Goal: Task Accomplishment & Management: Manage account settings

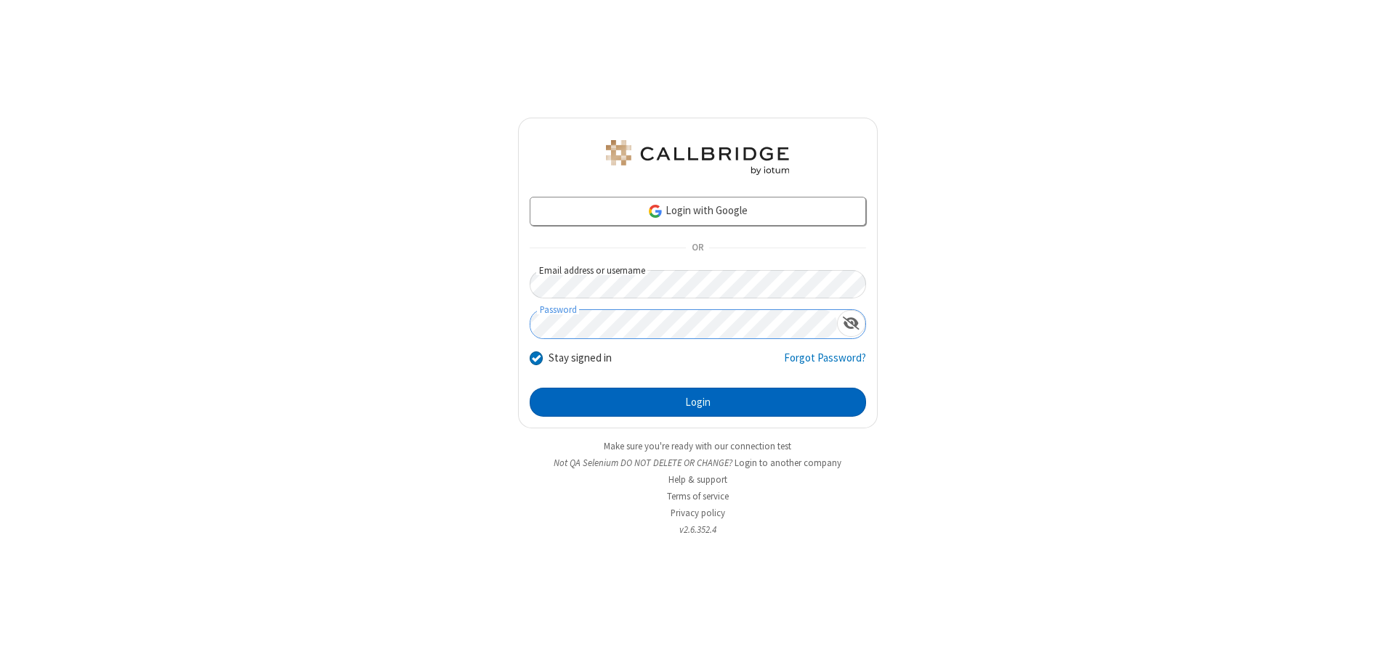
click at [697, 402] on button "Login" at bounding box center [698, 402] width 336 height 29
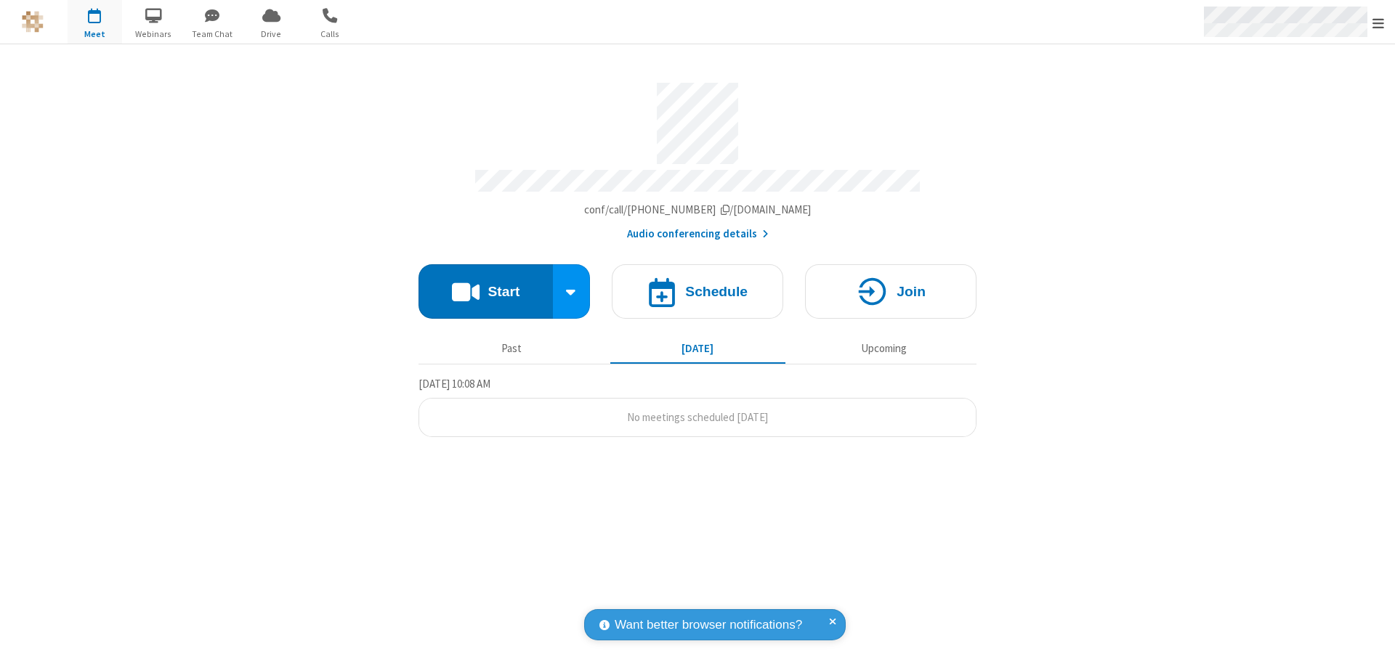
click at [1378, 23] on span "Open menu" at bounding box center [1378, 23] width 12 height 15
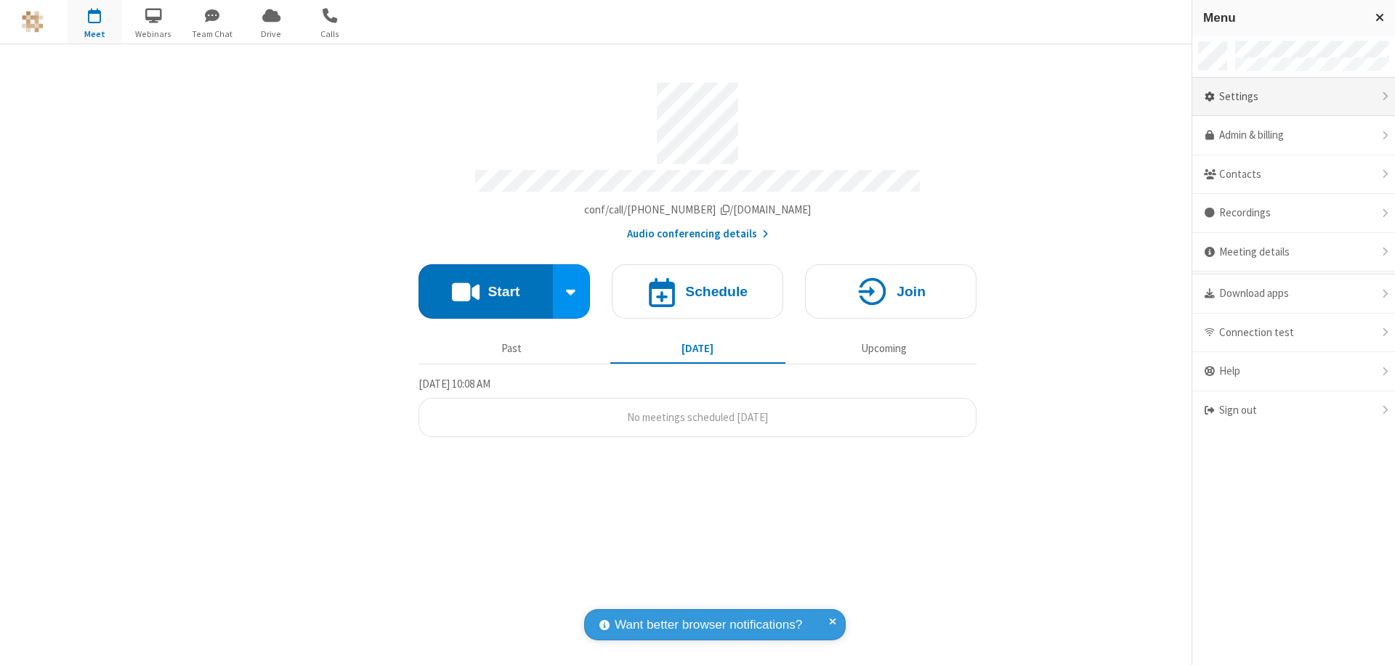
click at [1293, 97] on div "Settings" at bounding box center [1293, 97] width 203 height 39
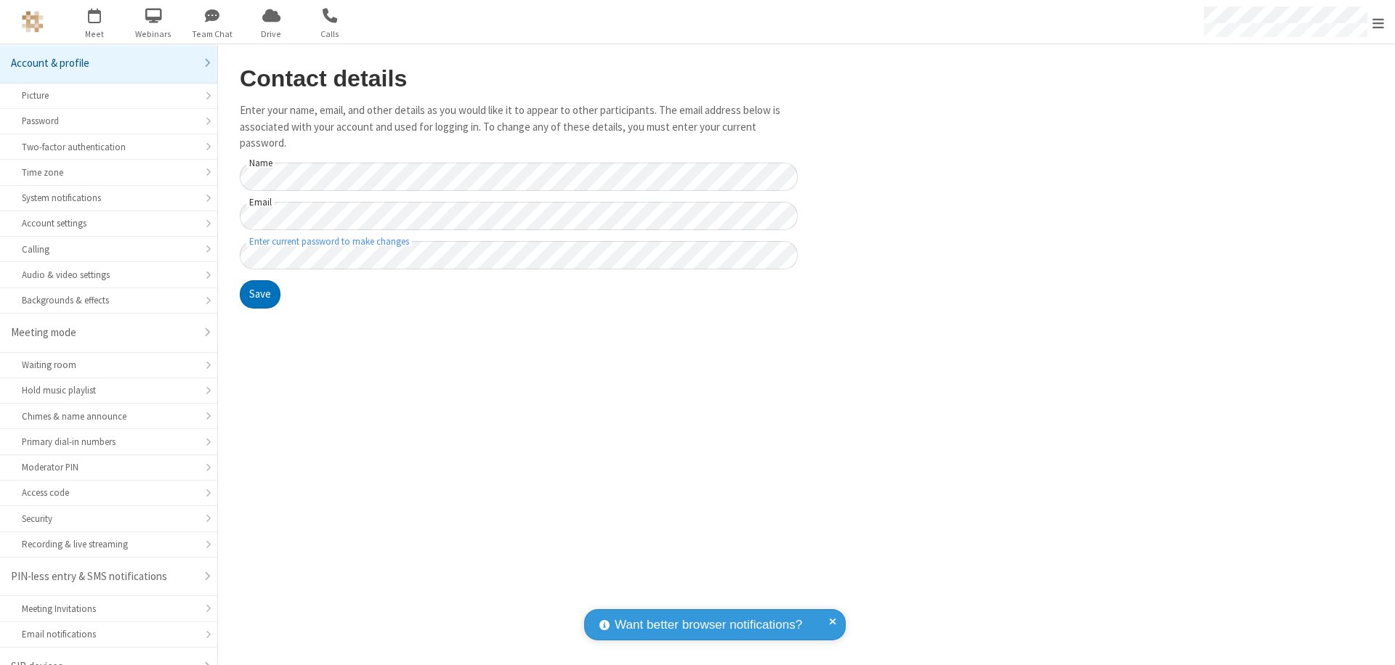
scroll to position [20, 0]
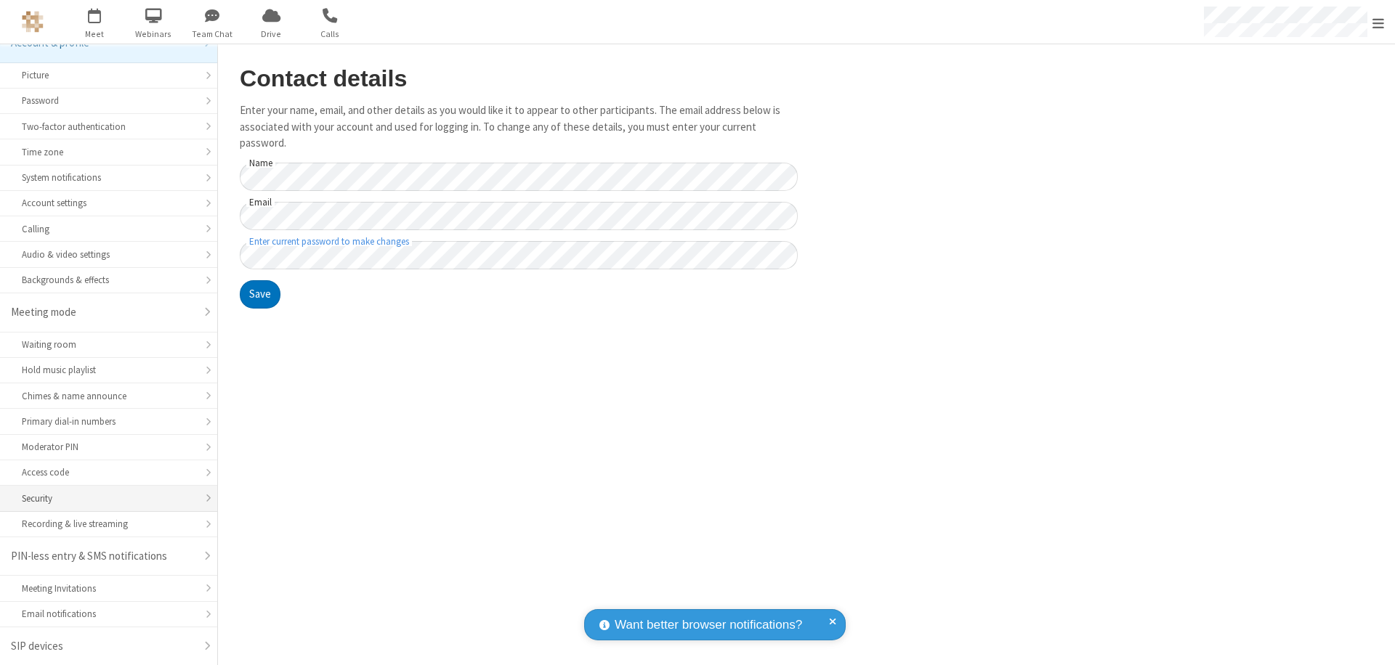
click at [103, 498] on div "Security" at bounding box center [109, 499] width 174 height 14
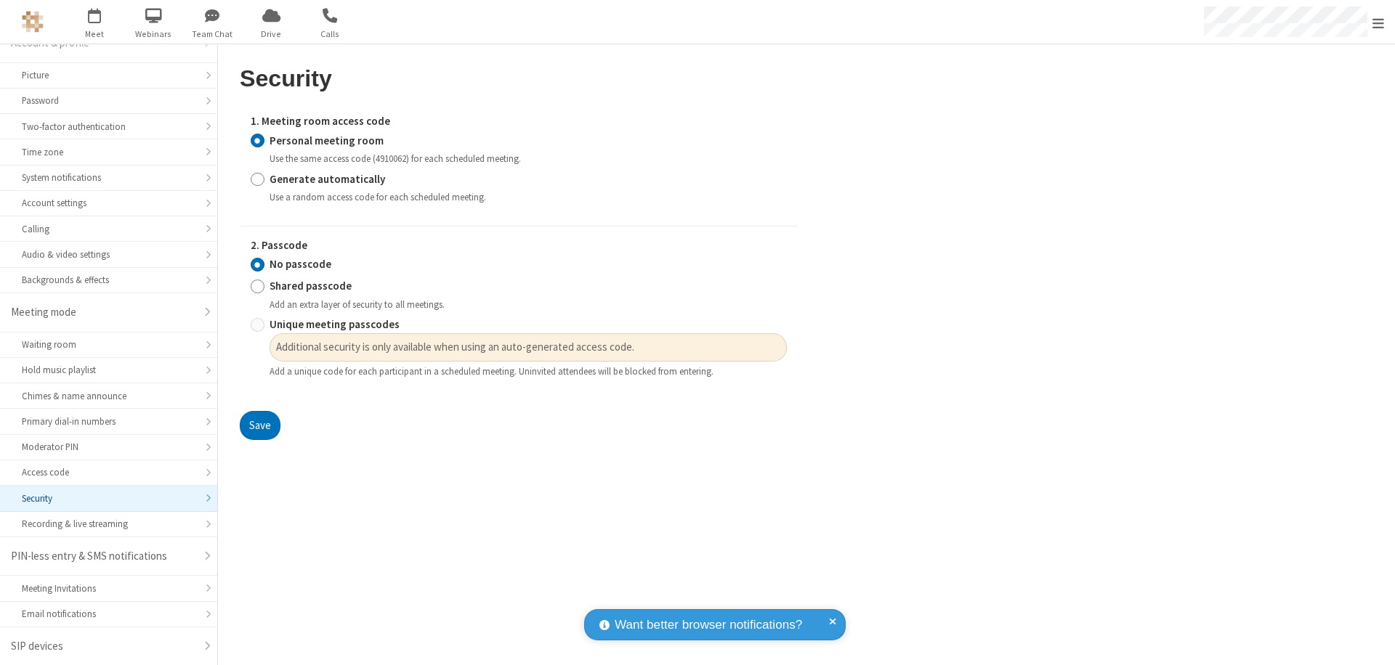
click at [257, 179] on input "Generate automatically" at bounding box center [258, 178] width 14 height 15
radio input "true"
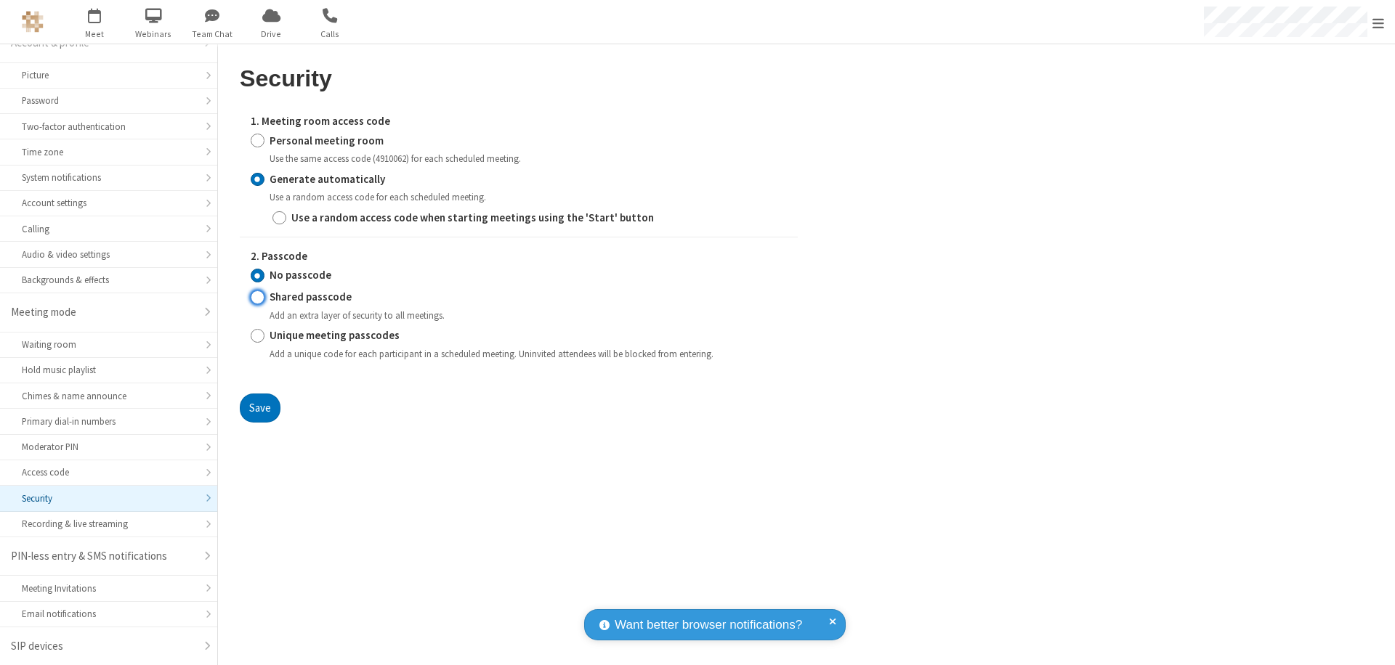
click at [257, 297] on input "Shared passcode" at bounding box center [258, 297] width 14 height 15
radio input "true"
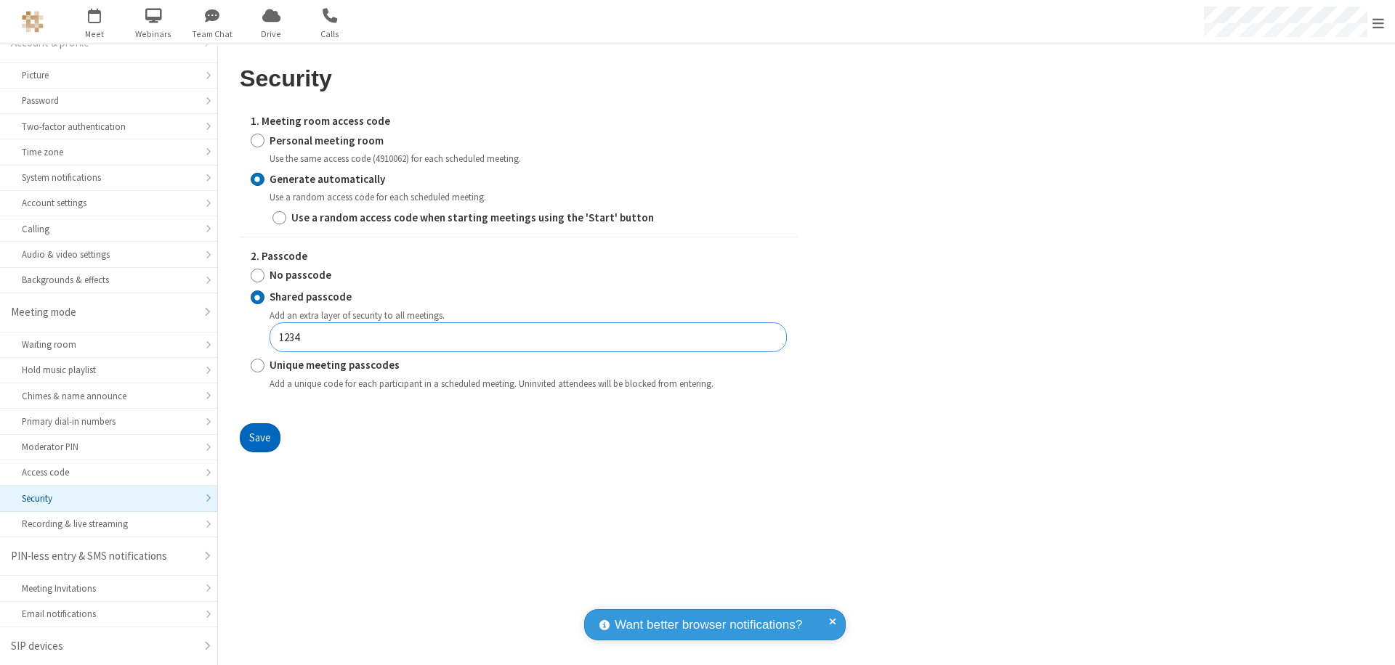
type input "1234"
click at [259, 437] on button "Save" at bounding box center [260, 437] width 41 height 29
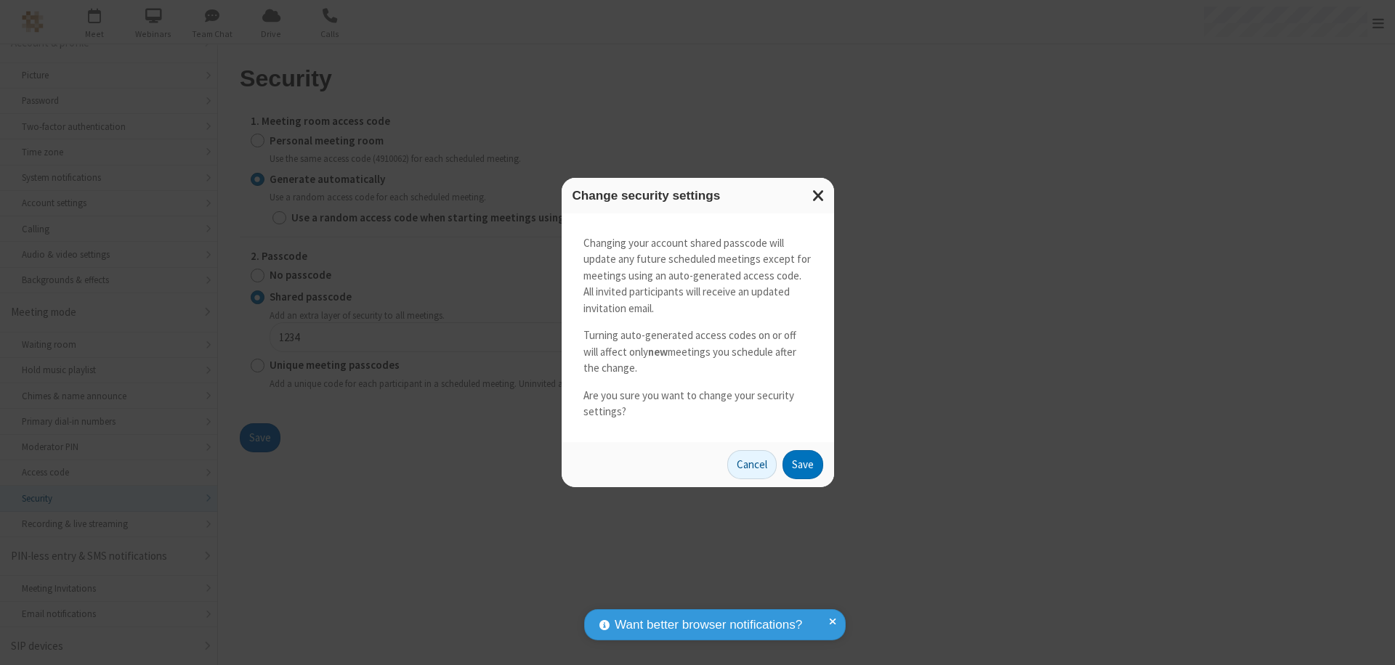
click at [802, 464] on button "Save" at bounding box center [802, 464] width 41 height 29
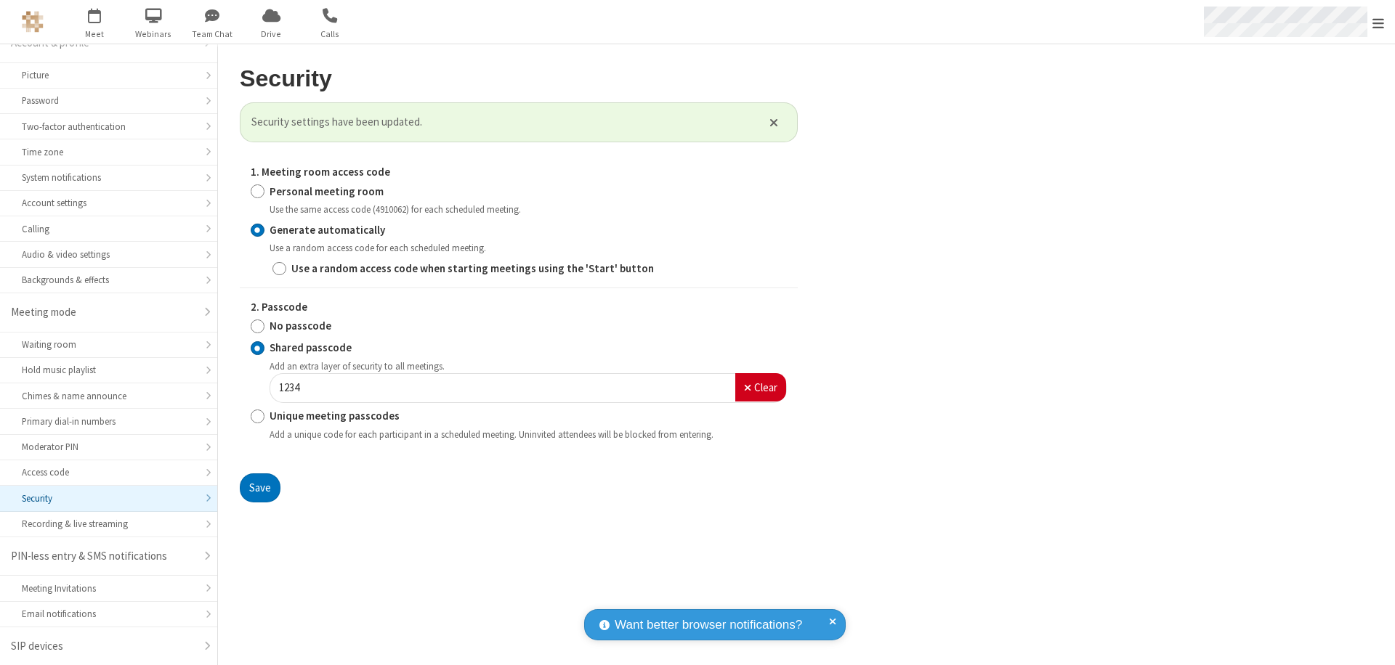
click at [1378, 23] on span "Open menu" at bounding box center [1378, 23] width 12 height 15
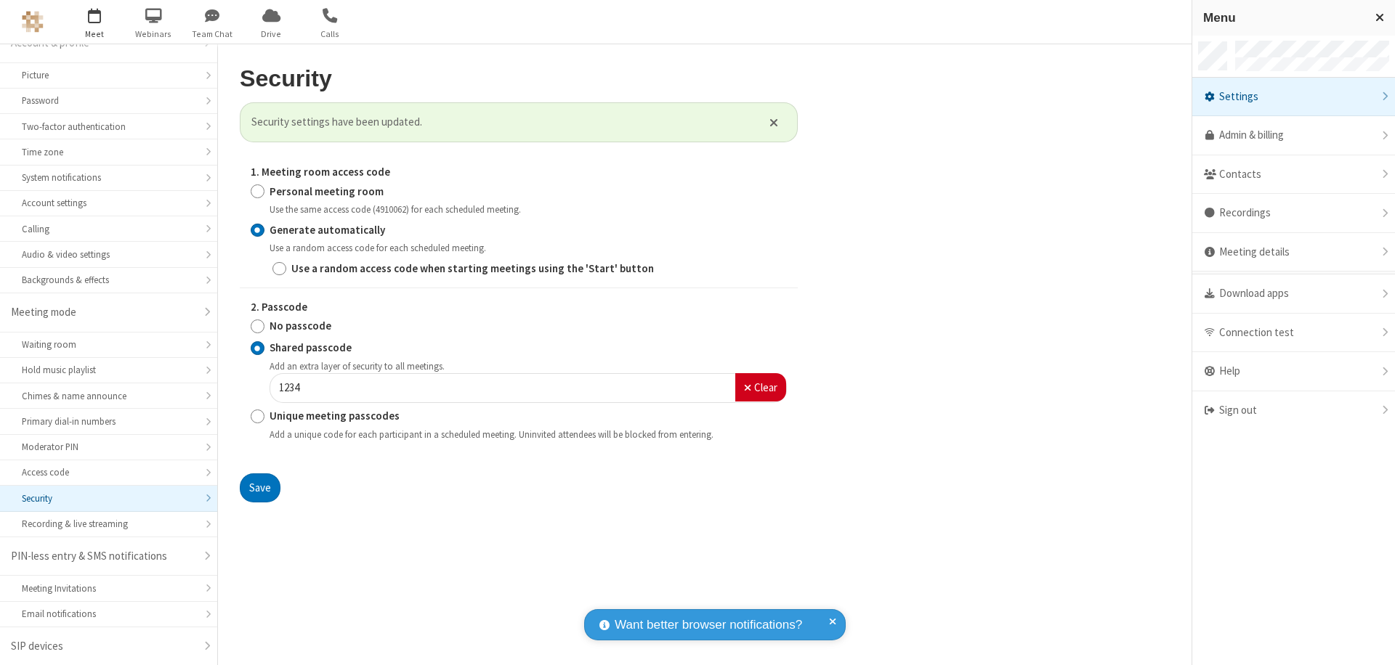
click at [94, 22] on span "button" at bounding box center [95, 15] width 54 height 25
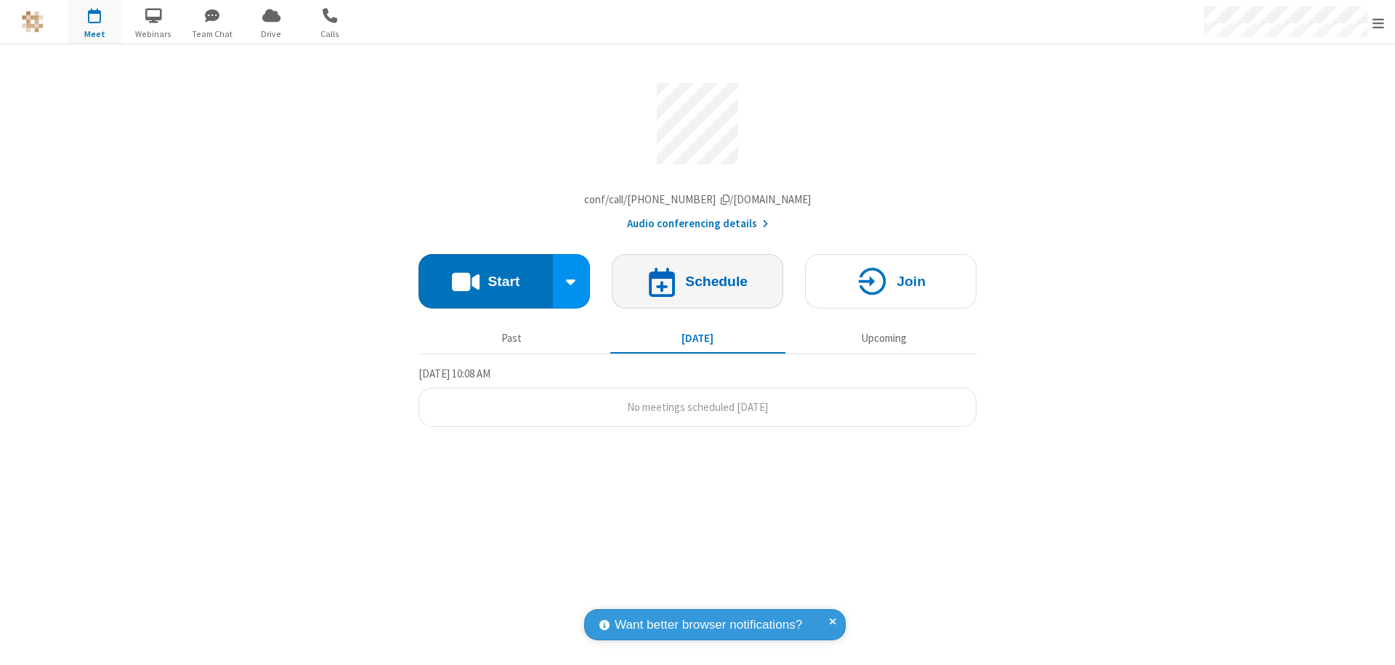
click at [697, 285] on h4 "Schedule" at bounding box center [716, 282] width 62 height 14
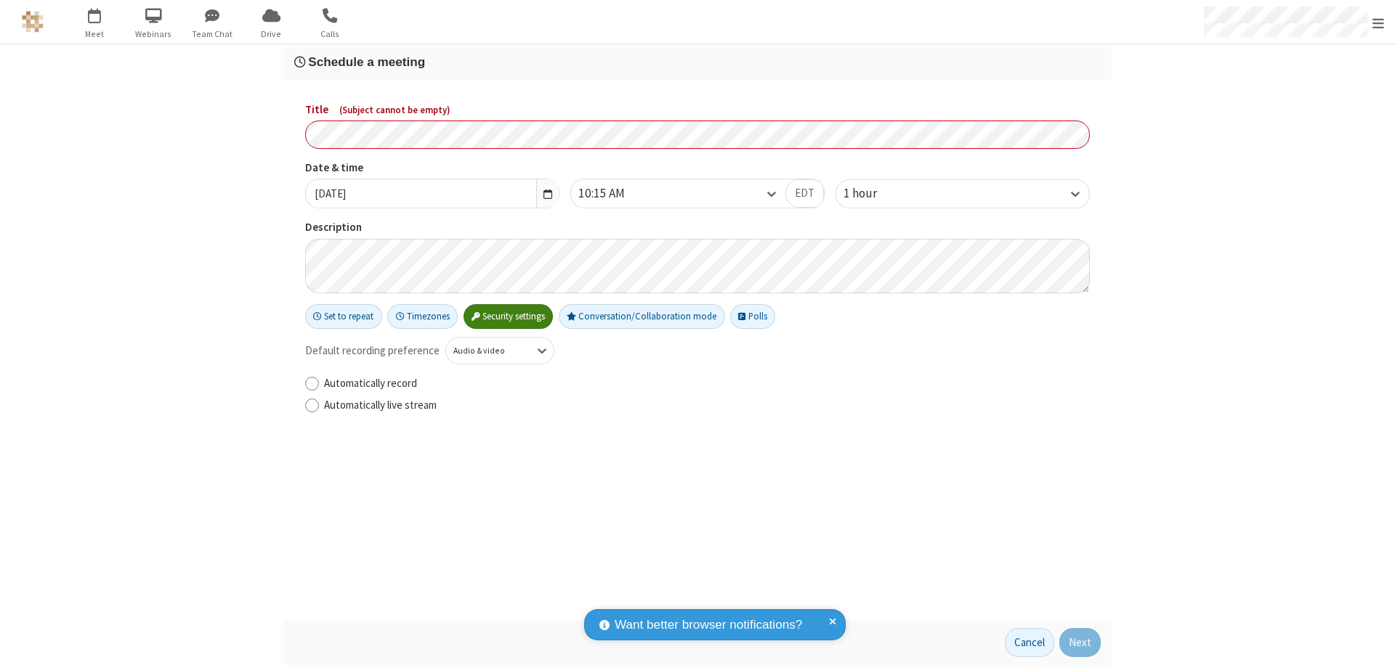
click at [697, 62] on h3 "Schedule a meeting" at bounding box center [697, 62] width 806 height 14
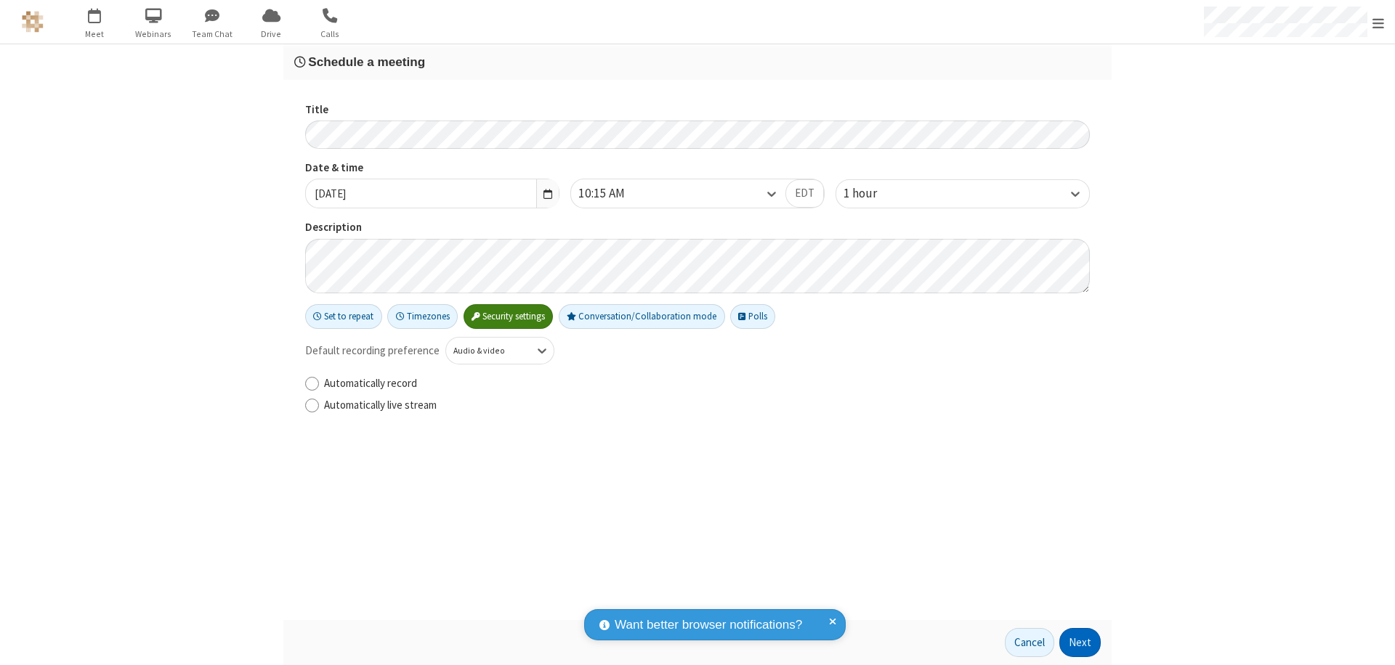
click at [1080, 643] on button "Next" at bounding box center [1079, 642] width 41 height 29
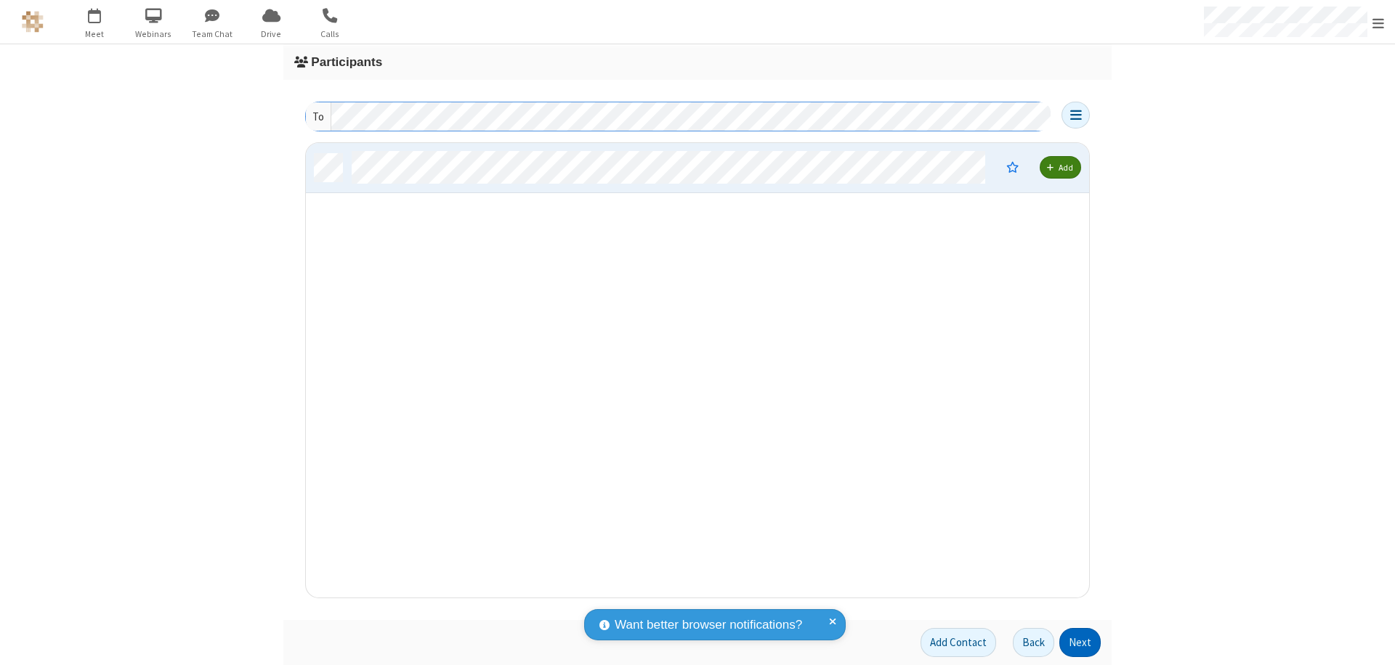
click at [1080, 643] on button "Next" at bounding box center [1079, 642] width 41 height 29
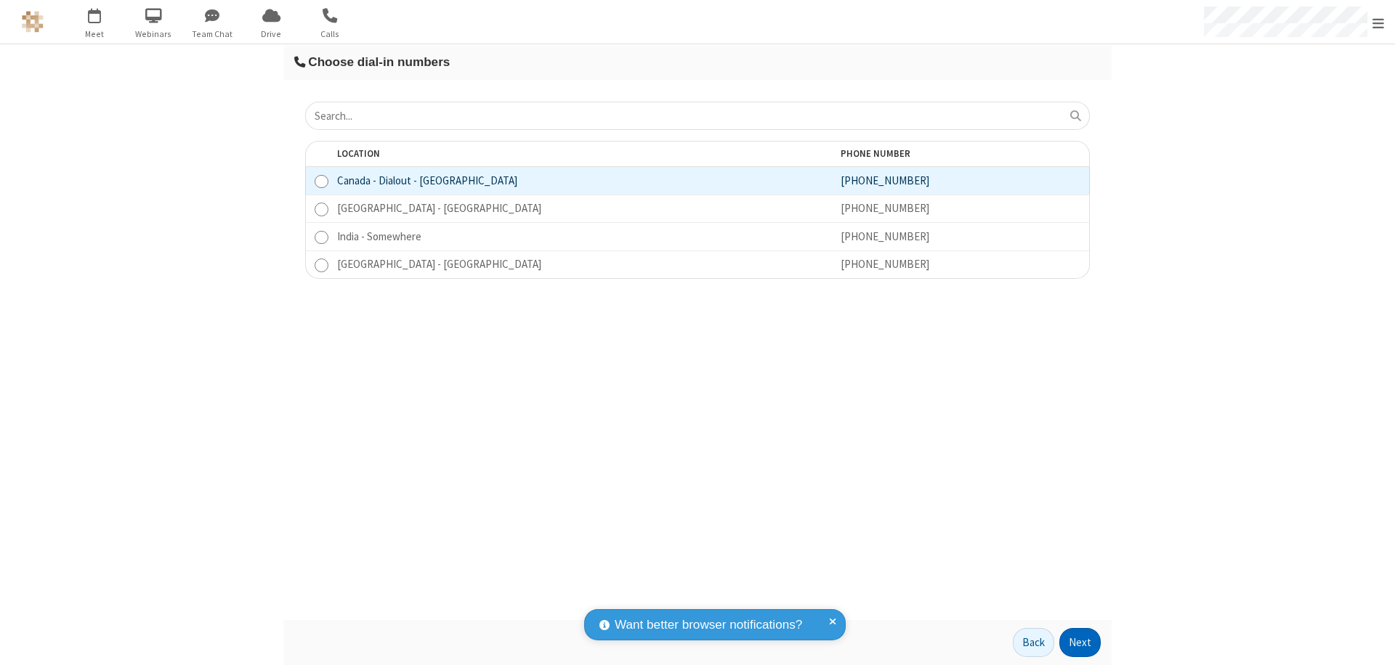
click at [1080, 643] on button "Next" at bounding box center [1079, 642] width 41 height 29
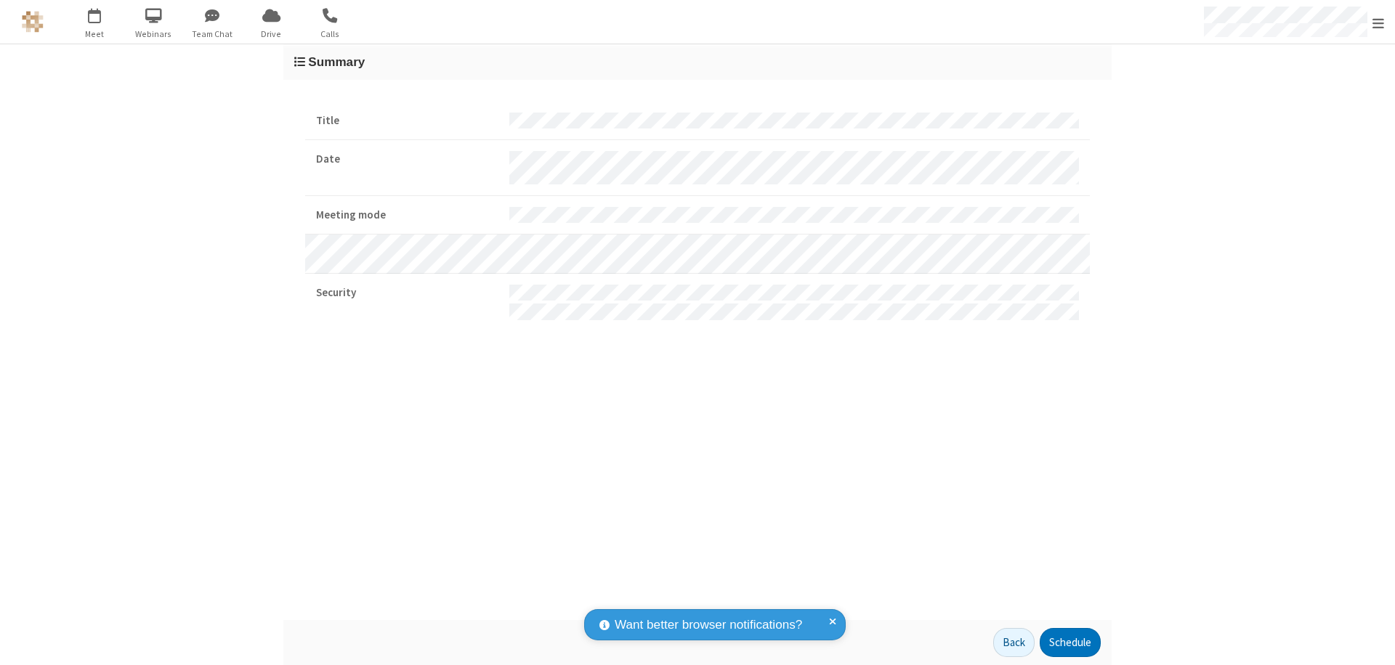
click at [1069, 643] on button "Schedule" at bounding box center [1069, 642] width 61 height 29
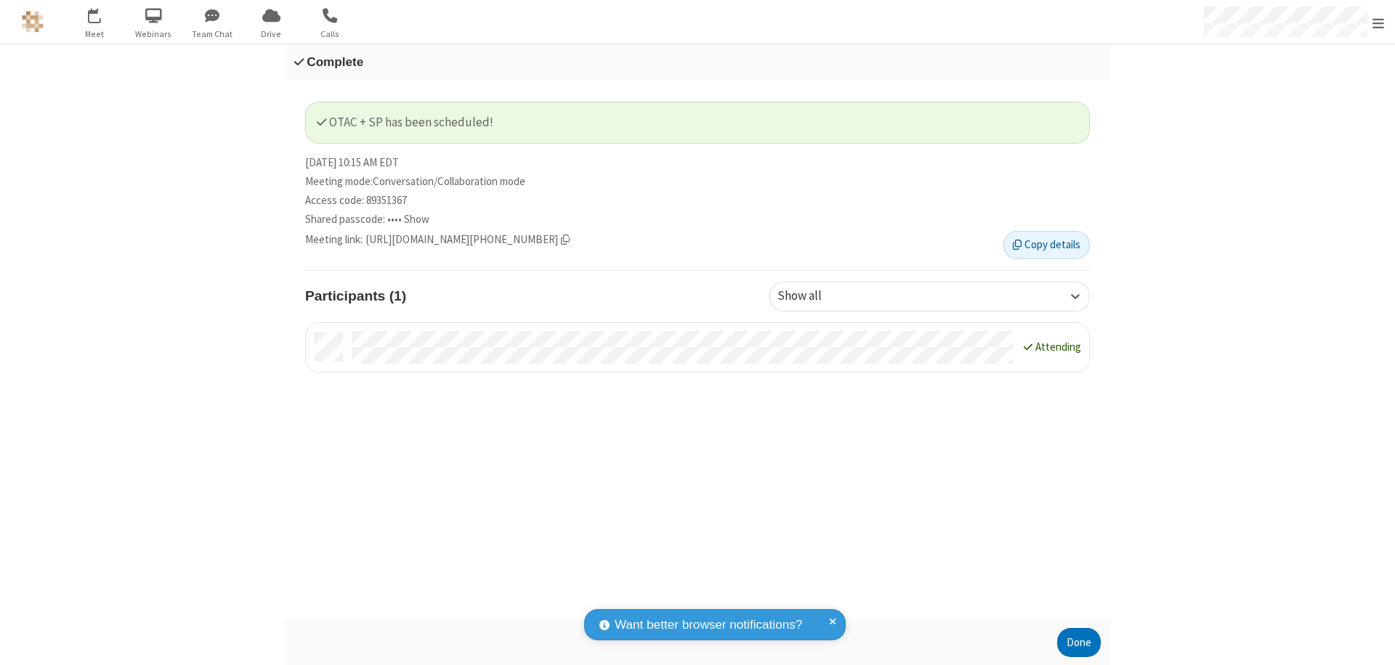
click at [1378, 22] on span "Open menu" at bounding box center [1378, 23] width 12 height 15
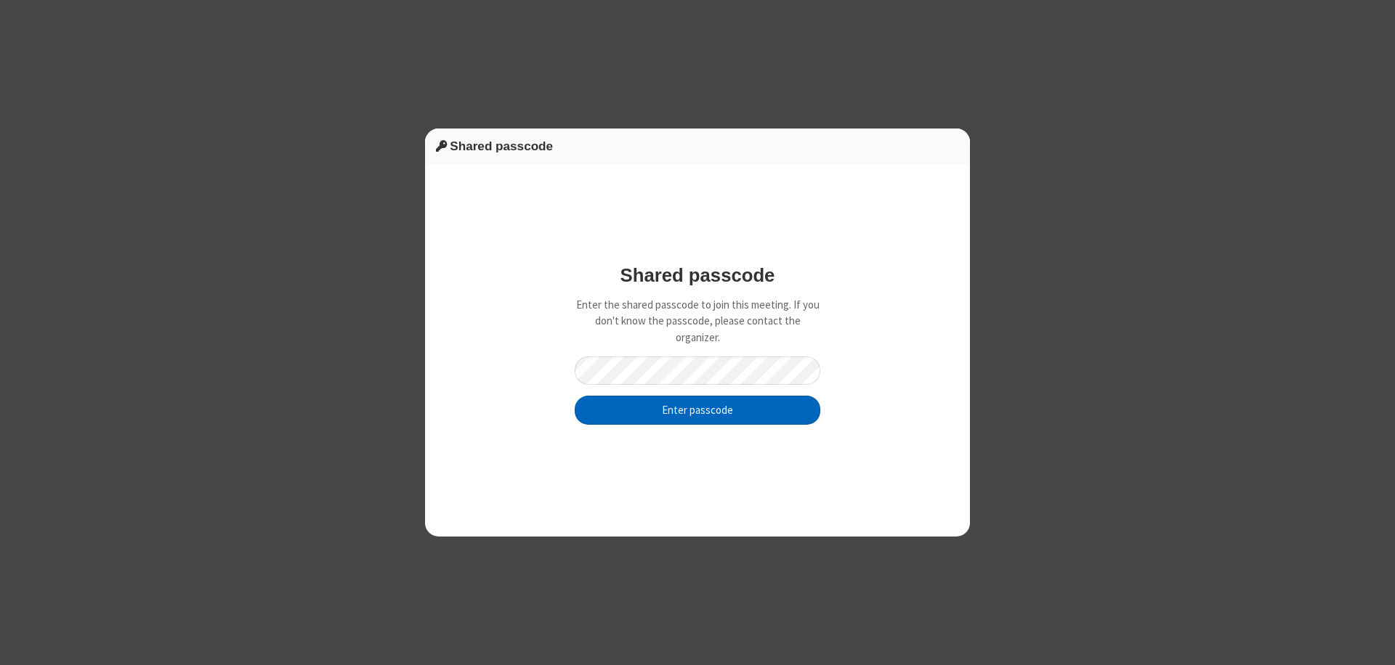
click at [697, 410] on button "Enter passcode" at bounding box center [698, 410] width 246 height 29
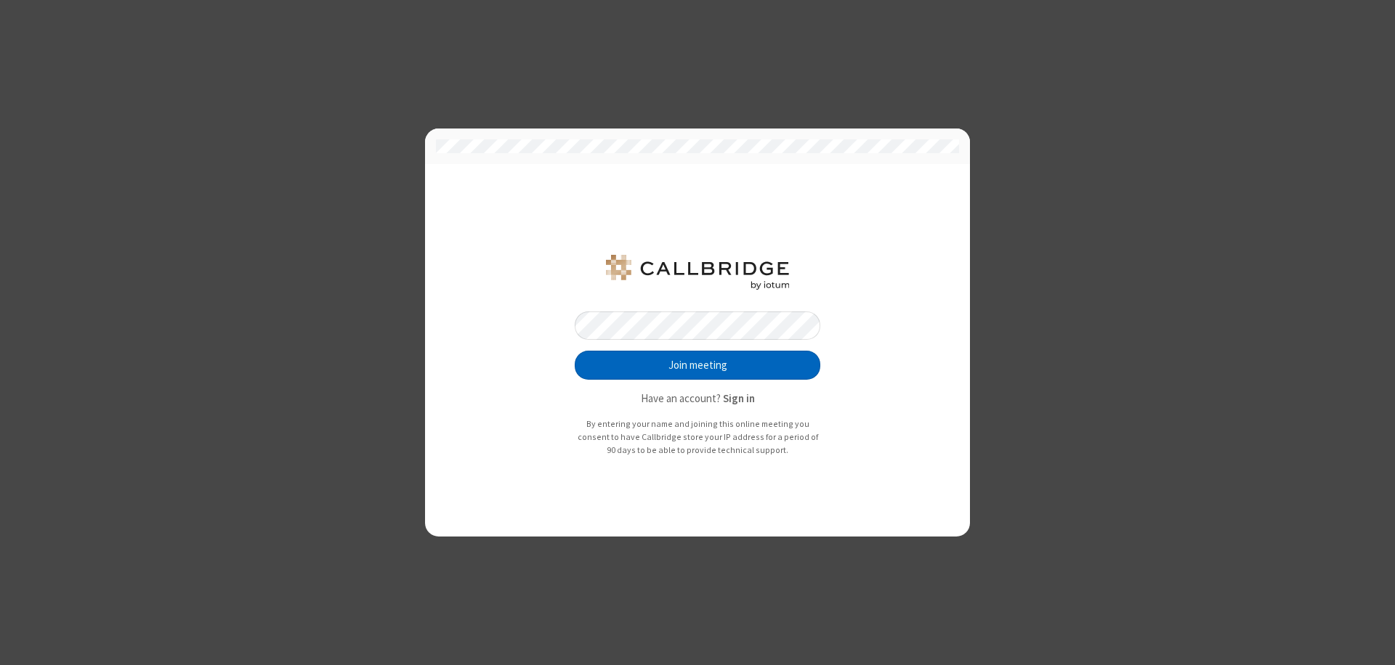
click at [697, 365] on button "Join meeting" at bounding box center [698, 365] width 246 height 29
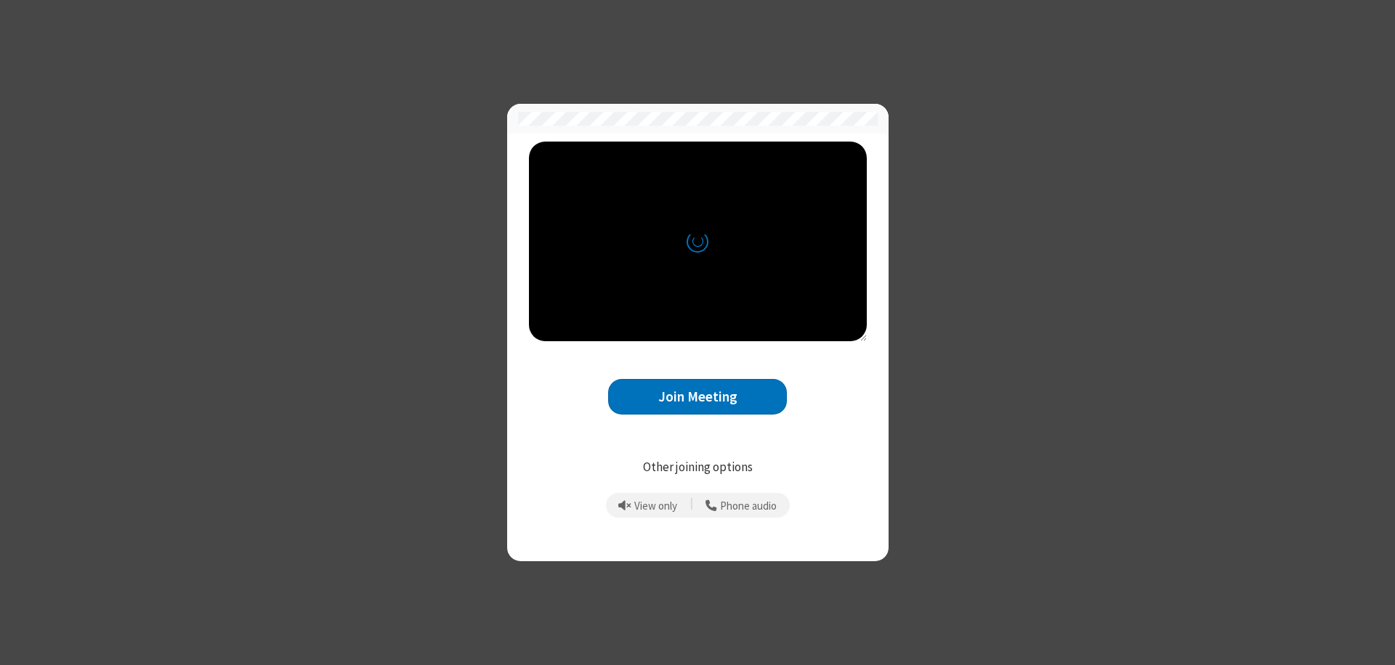
click at [697, 397] on button "Join Meeting" at bounding box center [697, 397] width 179 height 36
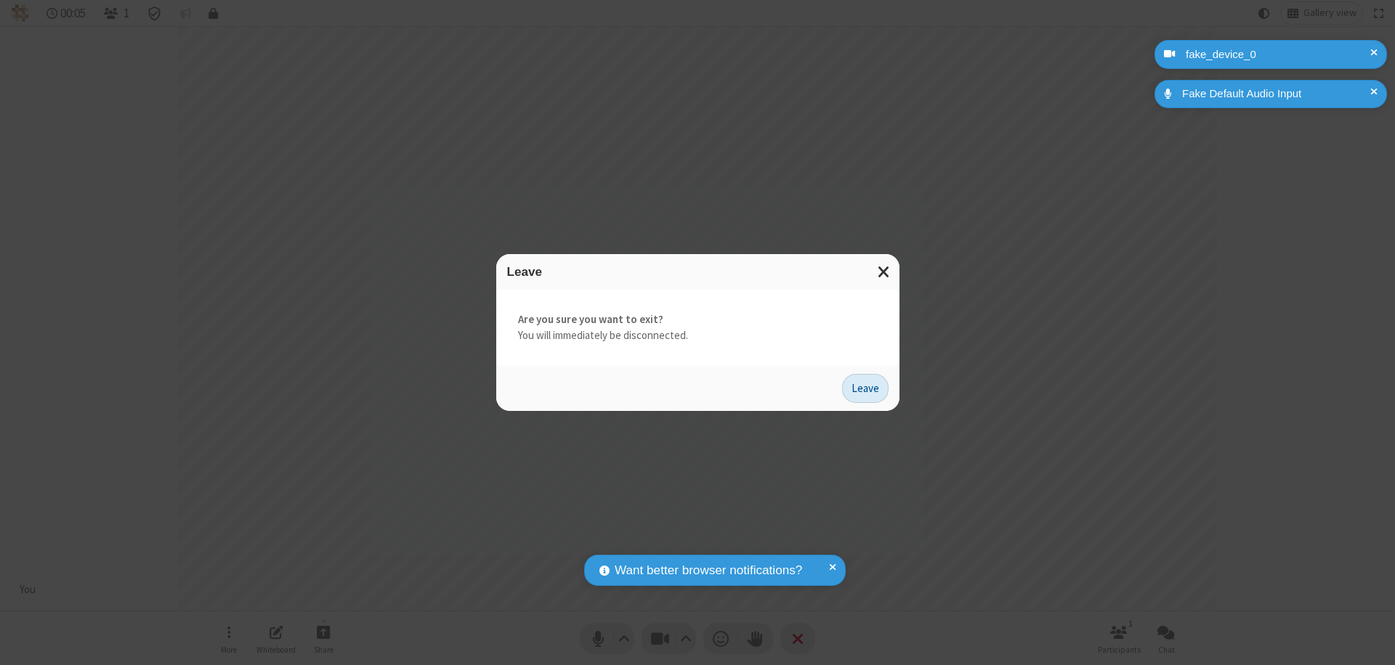
click at [865, 388] on button "Leave" at bounding box center [865, 388] width 46 height 29
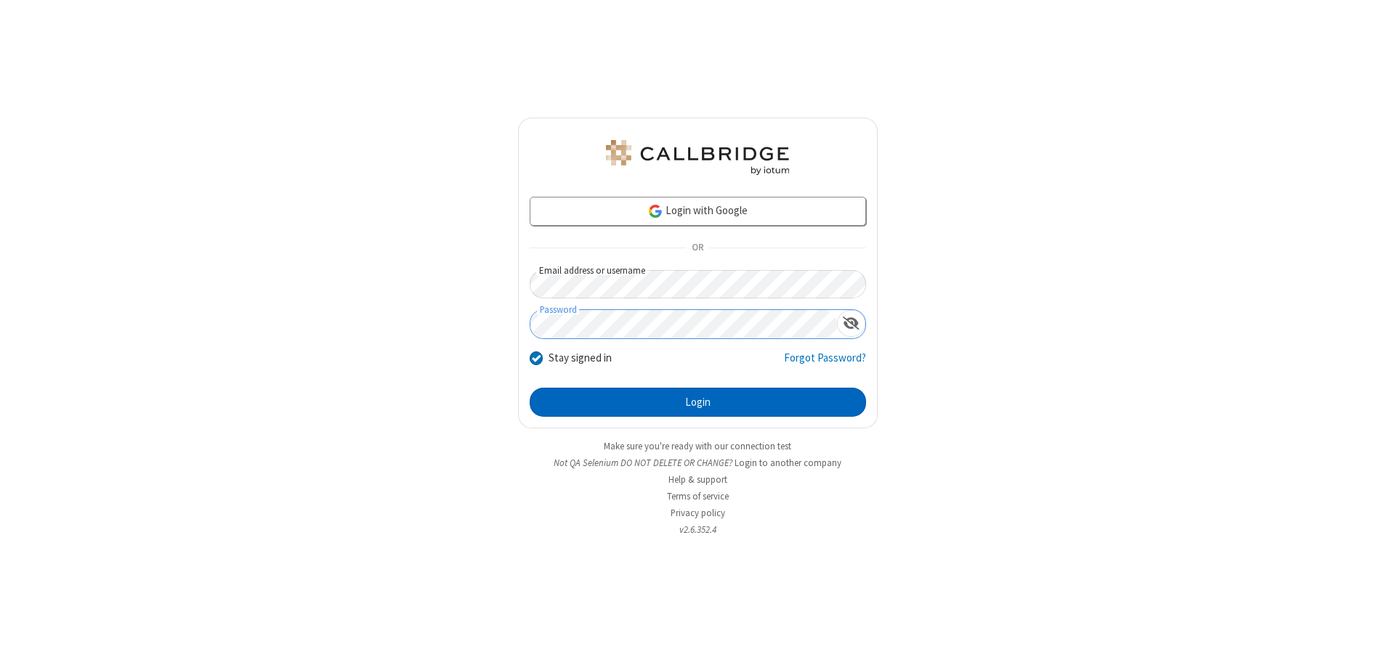
click at [697, 402] on button "Login" at bounding box center [698, 402] width 336 height 29
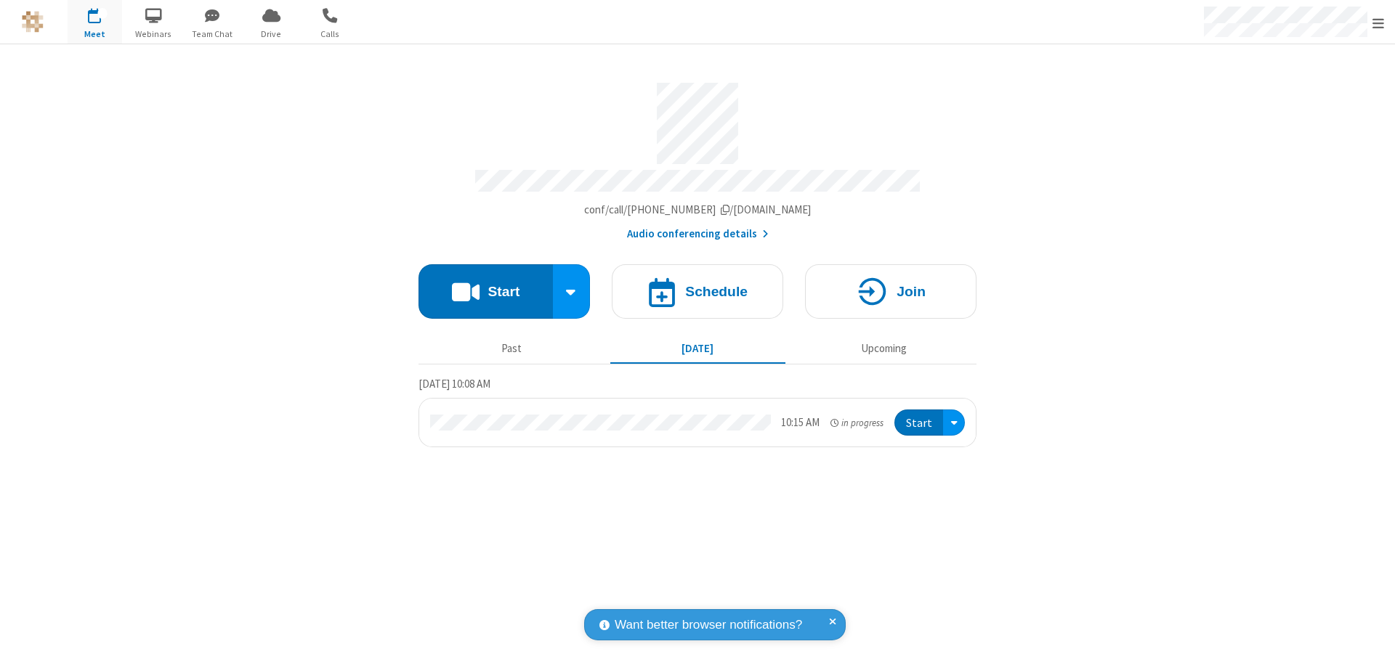
click at [1378, 23] on span "Open menu" at bounding box center [1378, 23] width 12 height 15
click at [1293, 97] on div "Settings" at bounding box center [1293, 97] width 203 height 39
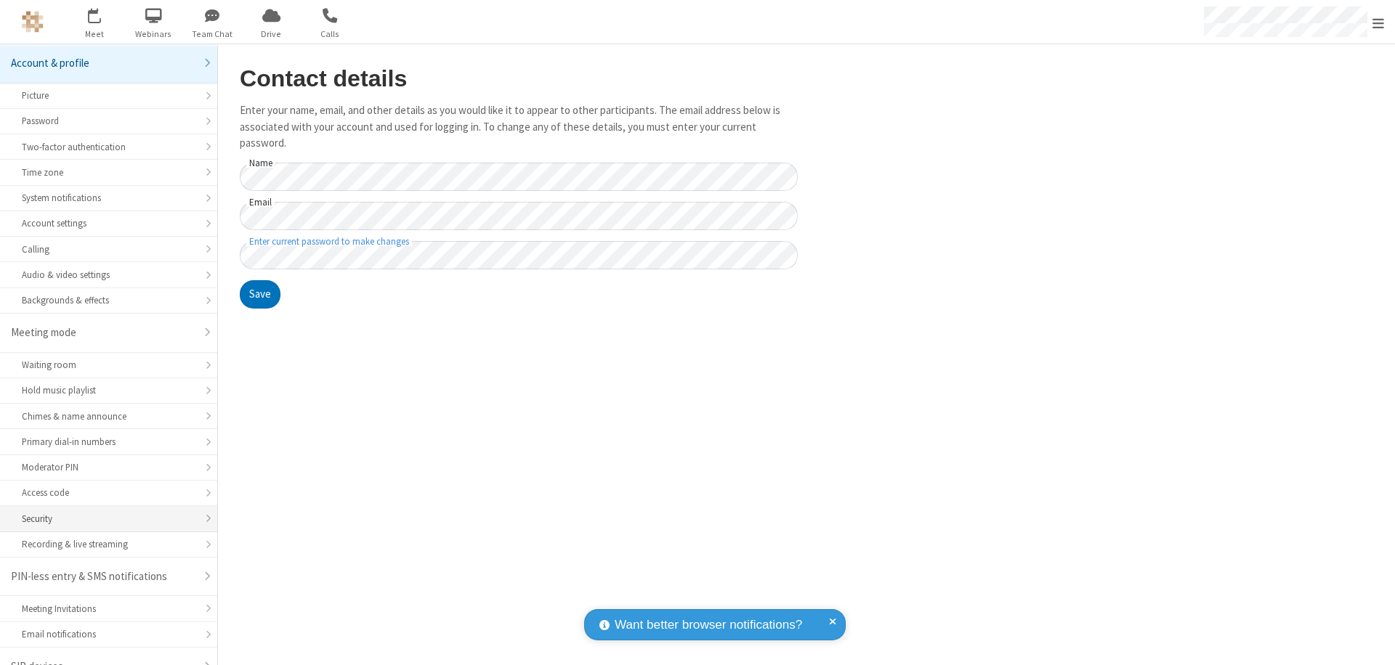
click at [103, 512] on div "Security" at bounding box center [109, 519] width 174 height 14
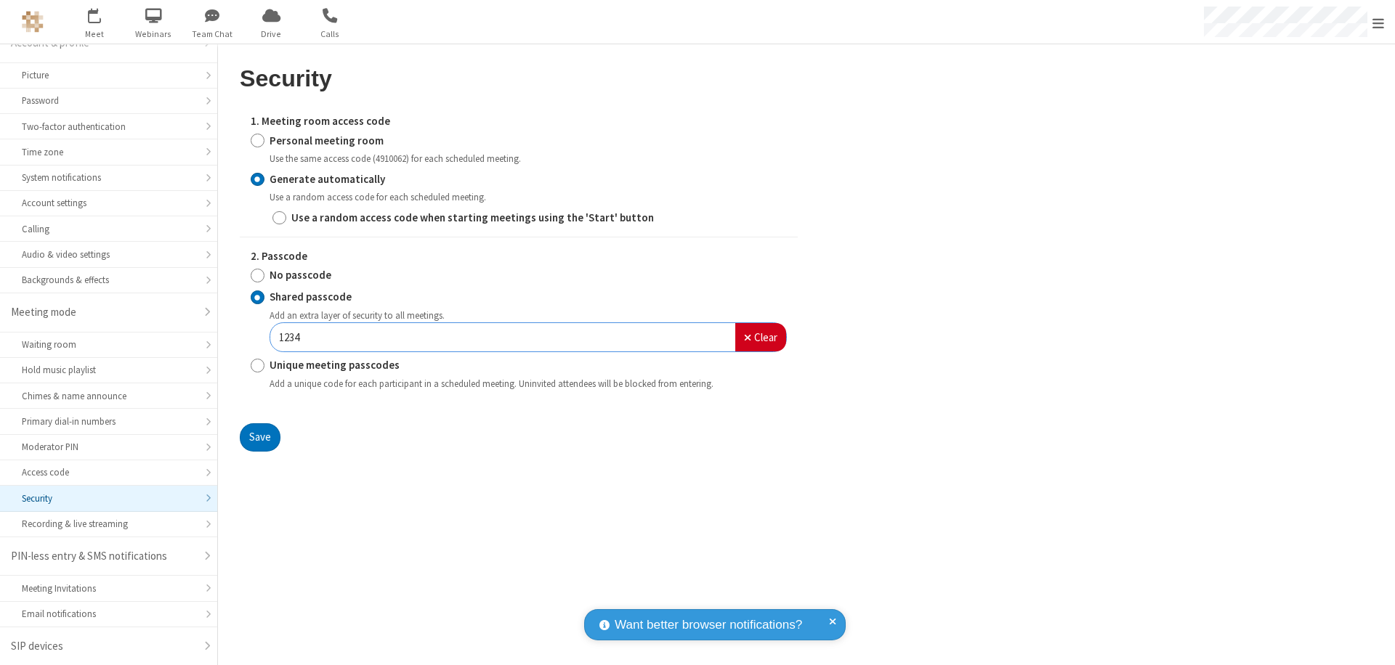
click at [257, 140] on input "Personal meeting room" at bounding box center [258, 140] width 14 height 15
radio input "true"
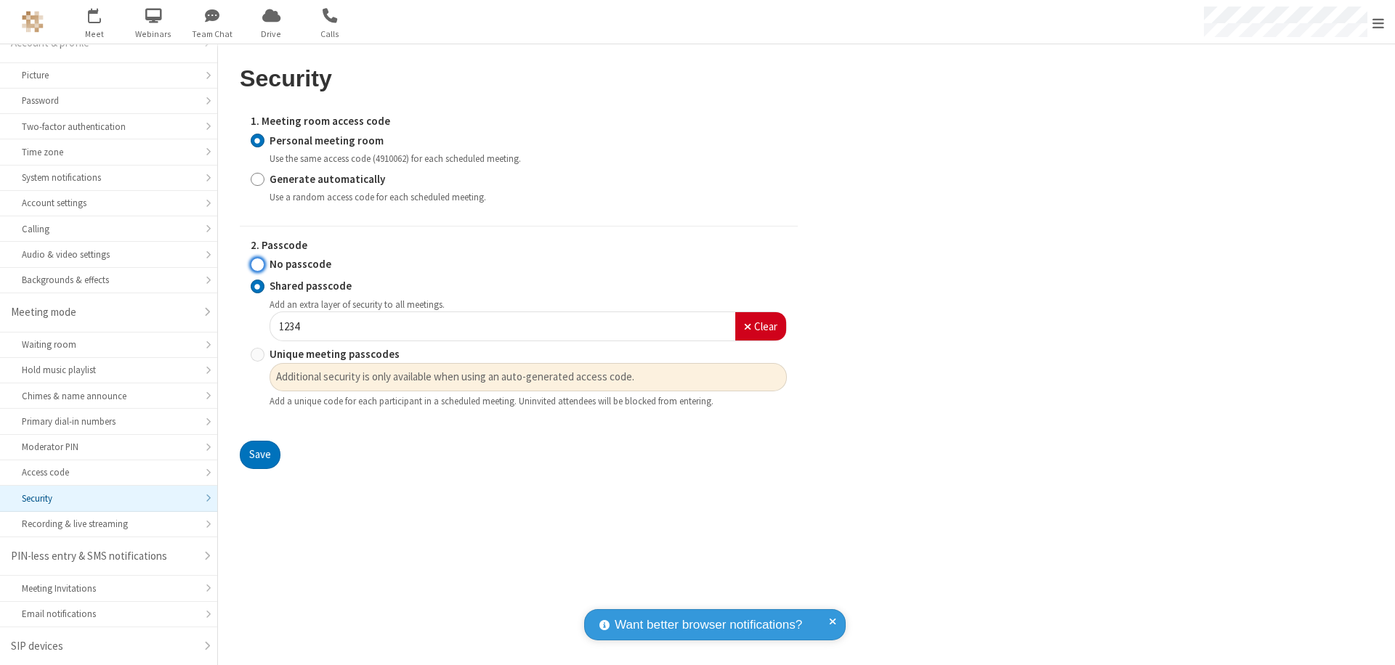
click at [257, 264] on input "No passcode" at bounding box center [258, 264] width 14 height 15
radio input "true"
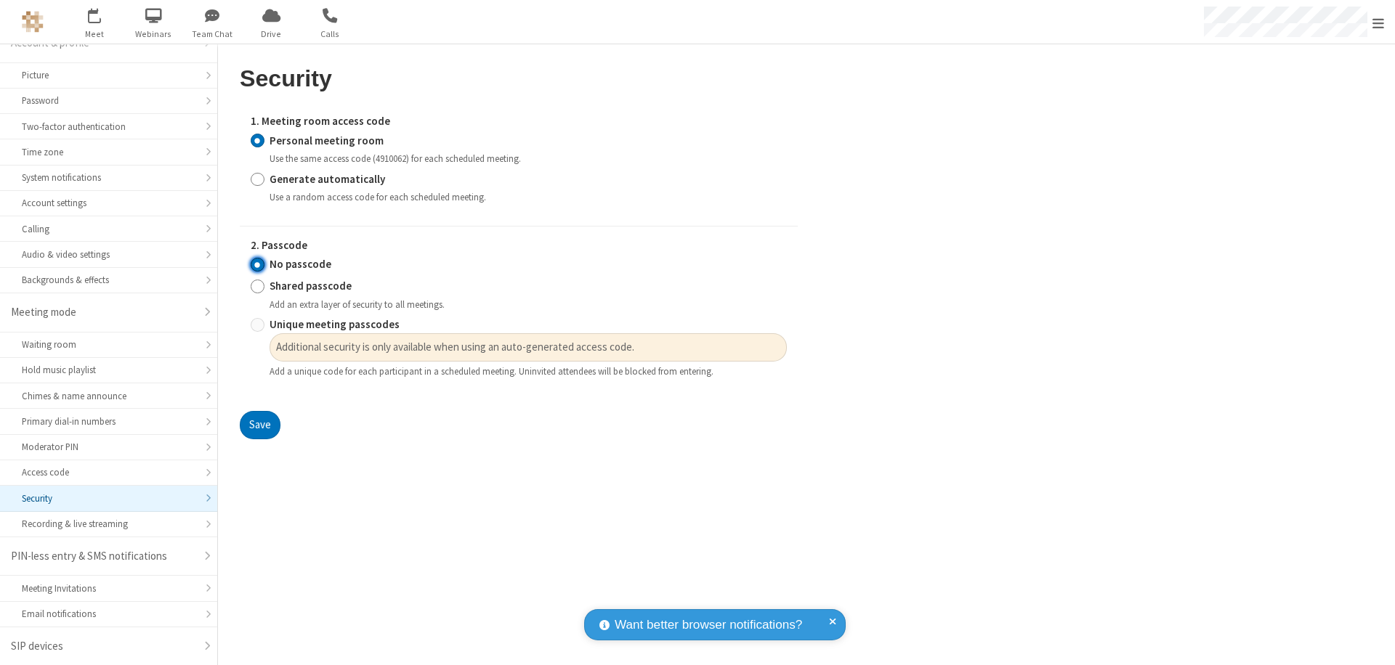
click at [259, 426] on button "Save" at bounding box center [260, 425] width 41 height 29
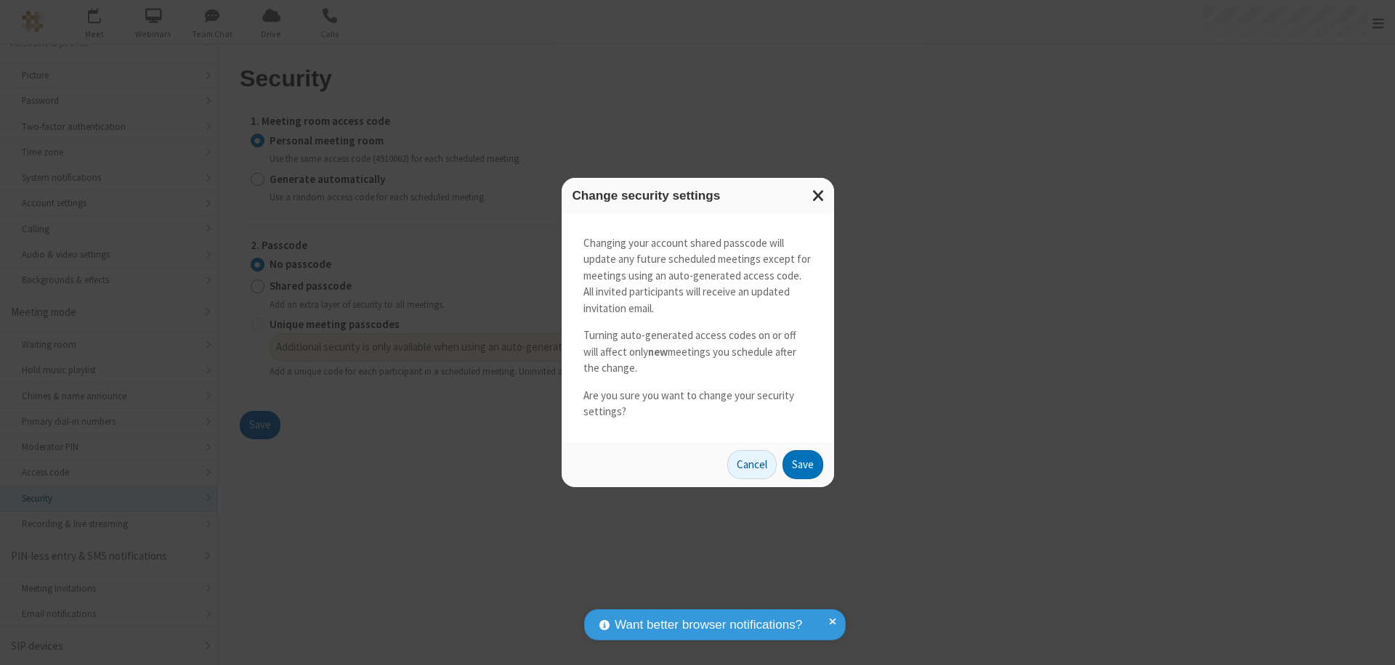
click at [802, 464] on button "Save" at bounding box center [802, 464] width 41 height 29
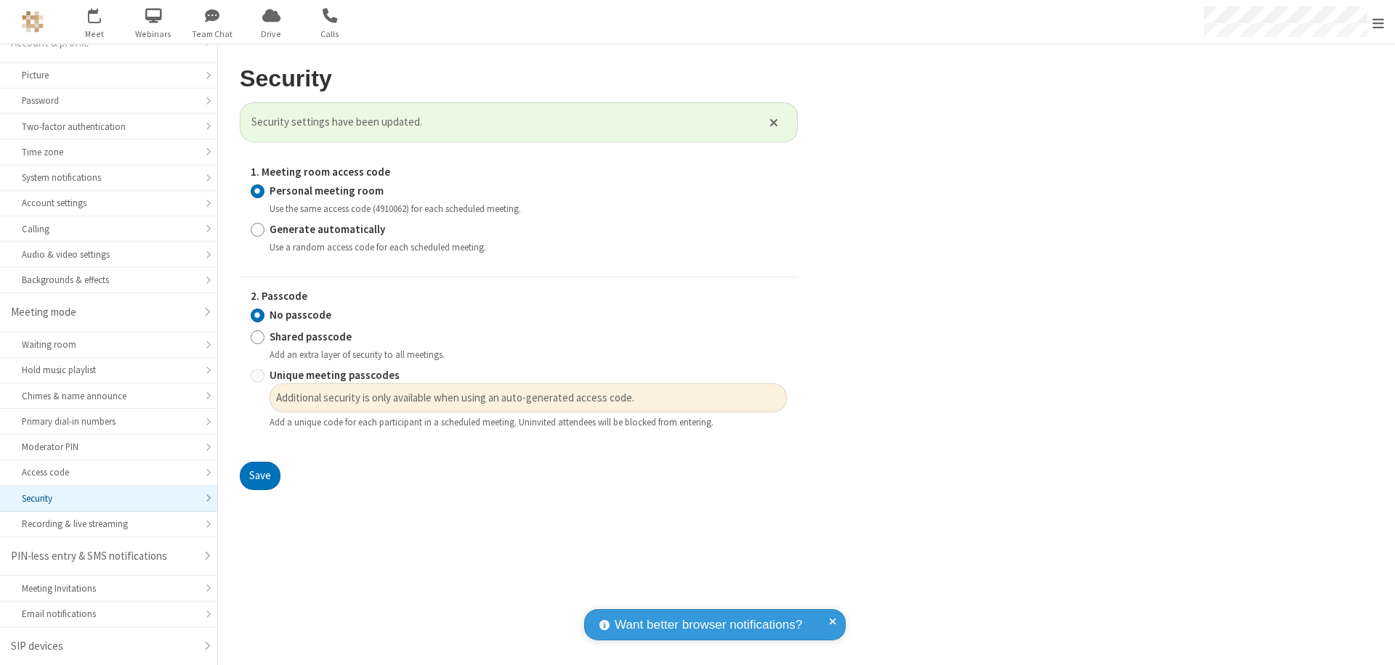
click at [1378, 22] on span "Open menu" at bounding box center [1378, 23] width 12 height 15
